Goal: Leave review/rating

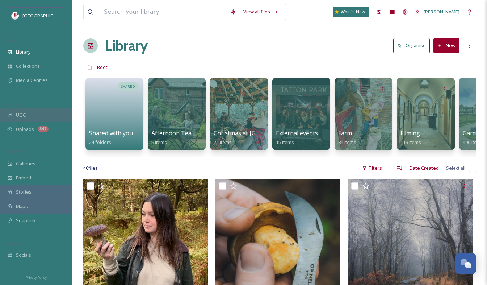
click at [33, 112] on div "UGC" at bounding box center [36, 115] width 72 height 14
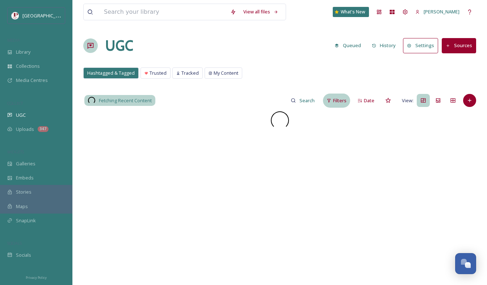
click at [338, 100] on span "Filters" at bounding box center [339, 100] width 13 height 7
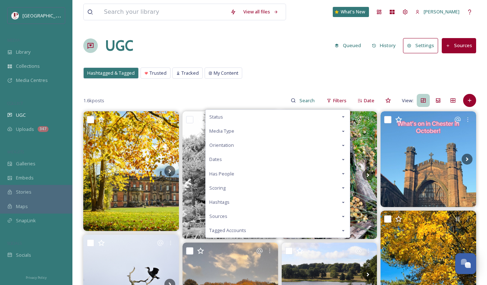
drag, startPoint x: 282, startPoint y: 190, endPoint x: 225, endPoint y: 186, distance: 57.4
click at [225, 186] on span "Scoring" at bounding box center [217, 187] width 16 height 7
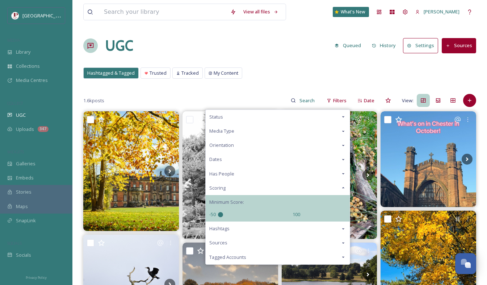
drag, startPoint x: 255, startPoint y: 214, endPoint x: 110, endPoint y: 195, distance: 146.2
type input "-50"
click at [218, 212] on input "range" at bounding box center [254, 214] width 72 height 5
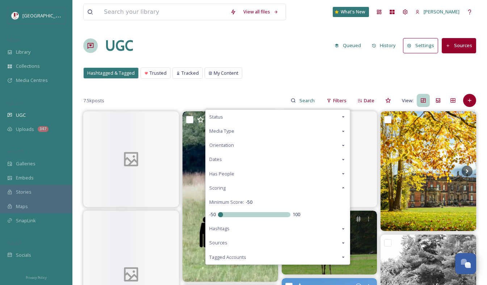
click at [272, 70] on div "Hashtagged & Tagged Trusted Tracked My Content Hashtagged & Tagged Trusted Trac…" at bounding box center [279, 74] width 393 height 15
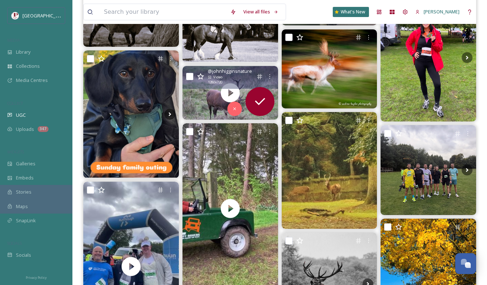
scroll to position [725, 0]
